Goal: Information Seeking & Learning: Learn about a topic

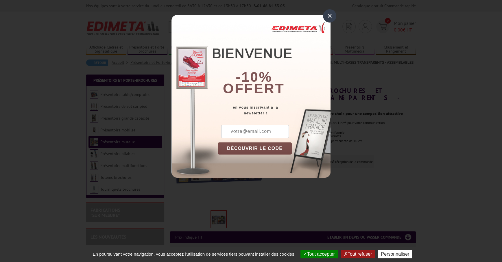
click at [328, 14] on div "×" at bounding box center [329, 15] width 13 height 13
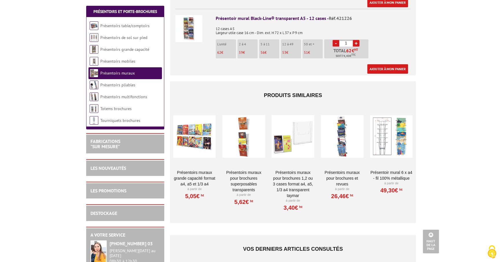
click at [198, 137] on div at bounding box center [194, 137] width 43 height 58
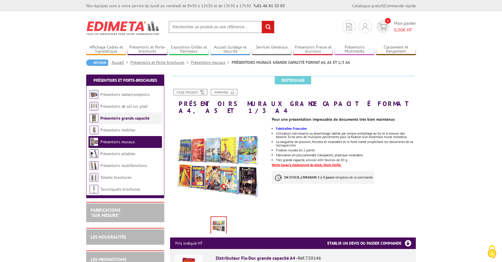
click at [119, 118] on link "Présentoirs grande capacité" at bounding box center [124, 118] width 49 height 5
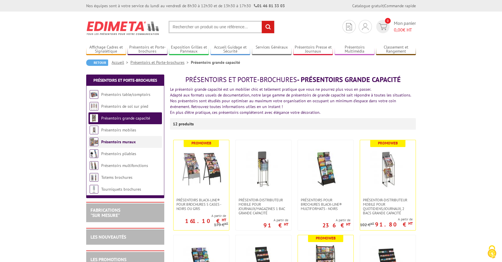
click at [113, 140] on link "Présentoirs muraux" at bounding box center [118, 141] width 34 height 5
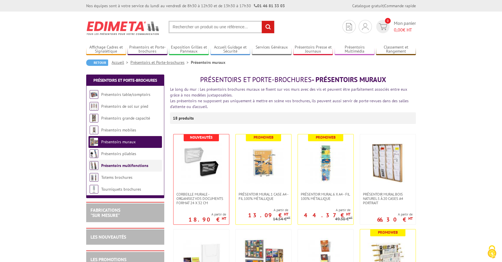
click at [118, 167] on link "Présentoirs multifonctions" at bounding box center [124, 165] width 47 height 5
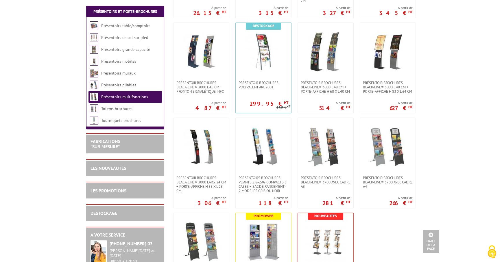
scroll to position [25, 0]
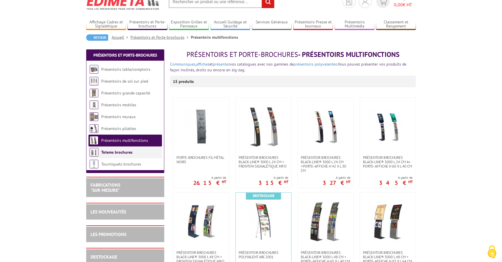
click at [113, 152] on link "Totems brochures" at bounding box center [116, 152] width 31 height 5
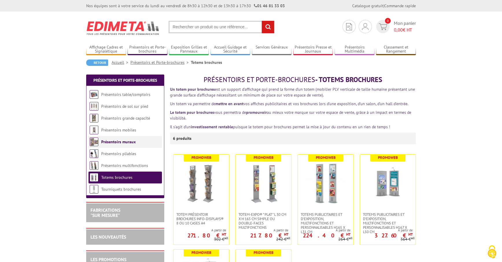
click at [113, 140] on link "Présentoirs muraux" at bounding box center [118, 141] width 34 height 5
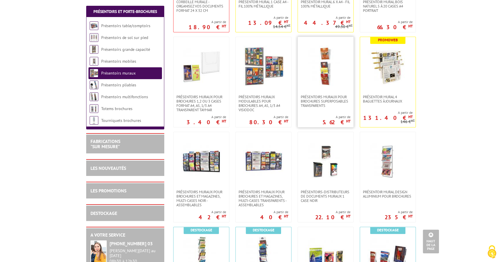
scroll to position [231, 0]
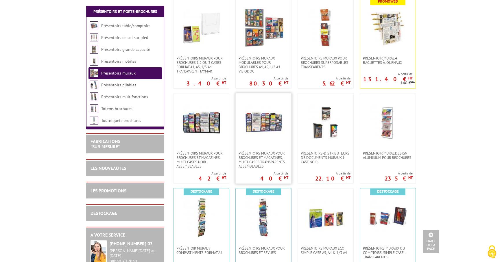
click at [262, 130] on img at bounding box center [263, 122] width 41 height 41
